Goal: Task Accomplishment & Management: Manage account settings

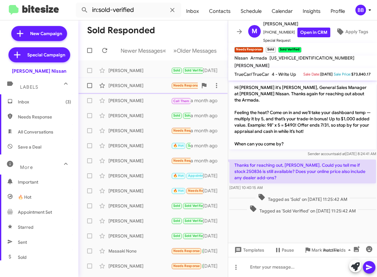
scroll to position [130, 0]
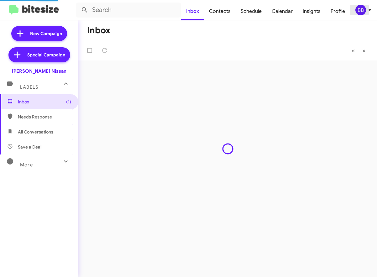
click at [357, 10] on div "BB" at bounding box center [361, 10] width 11 height 11
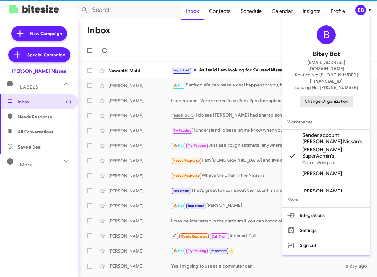
click at [330, 96] on span "Change Organization" at bounding box center [327, 101] width 44 height 11
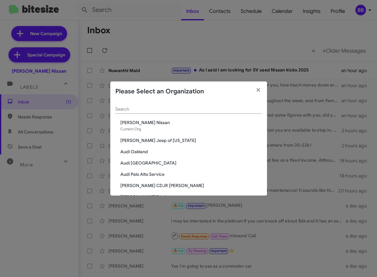
click at [164, 111] on input "Search" at bounding box center [188, 109] width 147 height 5
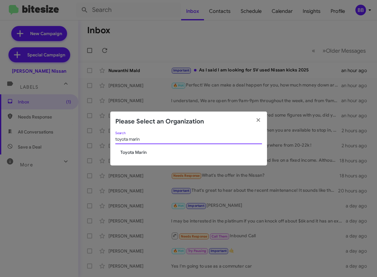
type input "toyota marin"
click at [139, 155] on span "Toyota Marin" at bounding box center [191, 152] width 142 height 6
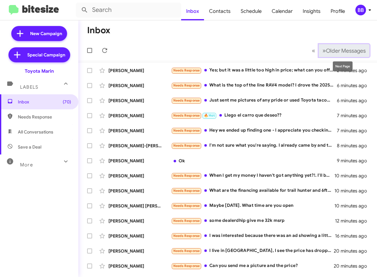
click at [343, 52] on span "Older Messages" at bounding box center [346, 50] width 40 height 7
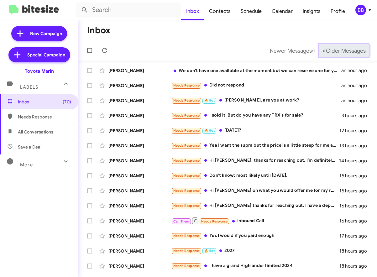
click at [343, 52] on span "Older Messages" at bounding box center [346, 50] width 40 height 7
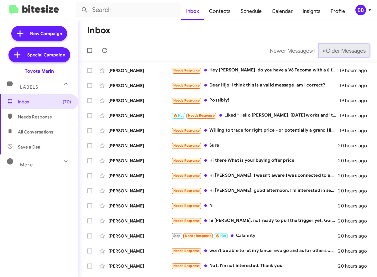
click at [343, 52] on span "Older Messages" at bounding box center [346, 50] width 40 height 7
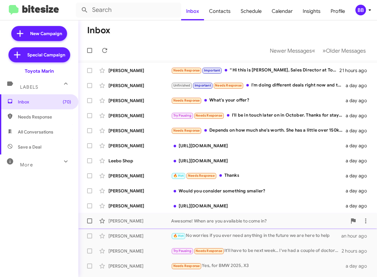
click at [178, 223] on div "Awesome! When are you available to come in?" at bounding box center [259, 221] width 176 height 6
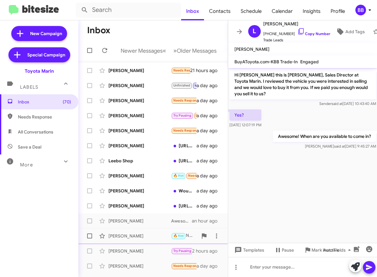
click at [166, 236] on div "Susannah Robbins" at bounding box center [140, 236] width 63 height 6
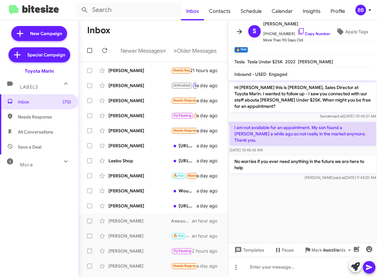
click at [240, 35] on icon at bounding box center [240, 32] width 8 height 8
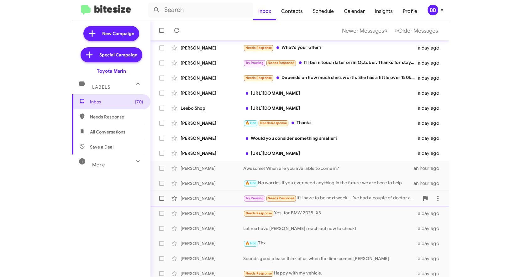
scroll to position [72, 0]
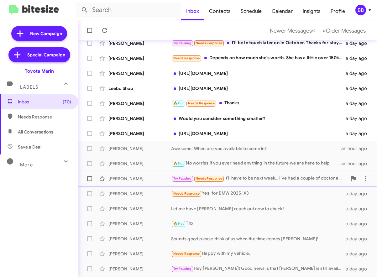
click at [159, 179] on div "Leah Phillips" at bounding box center [140, 179] width 63 height 6
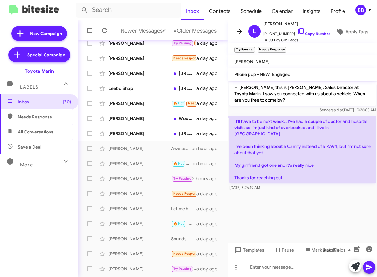
click at [238, 30] on icon at bounding box center [240, 32] width 8 height 8
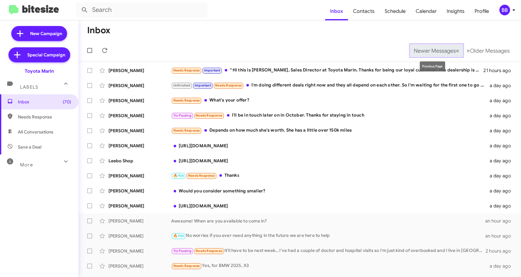
click at [377, 54] on span "Newer Messages" at bounding box center [435, 50] width 42 height 7
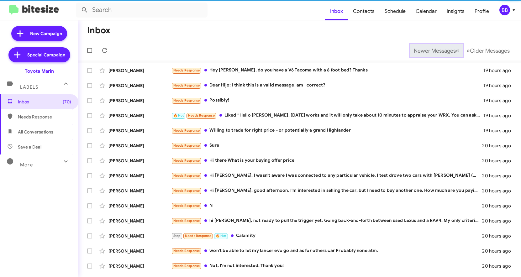
click at [377, 54] on span "Newer Messages" at bounding box center [435, 50] width 42 height 7
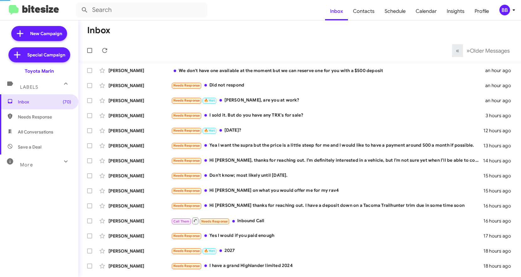
click at [377, 54] on mat-toolbar-row "« Previous » Next Older Messages" at bounding box center [299, 50] width 443 height 20
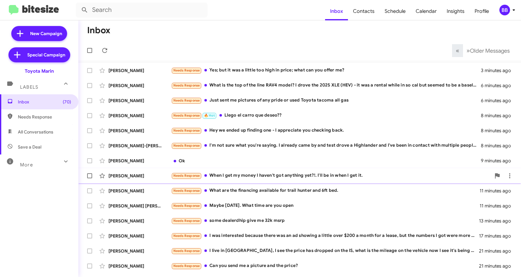
scroll to position [87, 0]
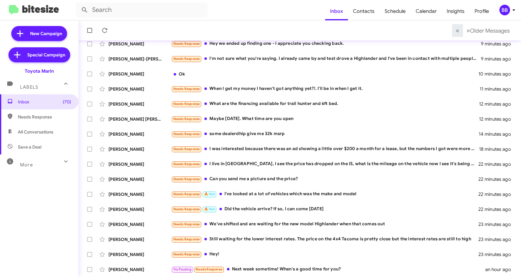
click at [34, 9] on img at bounding box center [34, 10] width 50 height 10
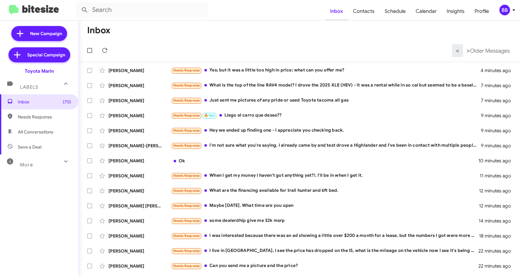
click at [338, 12] on span "Inbox" at bounding box center [336, 11] width 23 height 18
